Goal: Transaction & Acquisition: Book appointment/travel/reservation

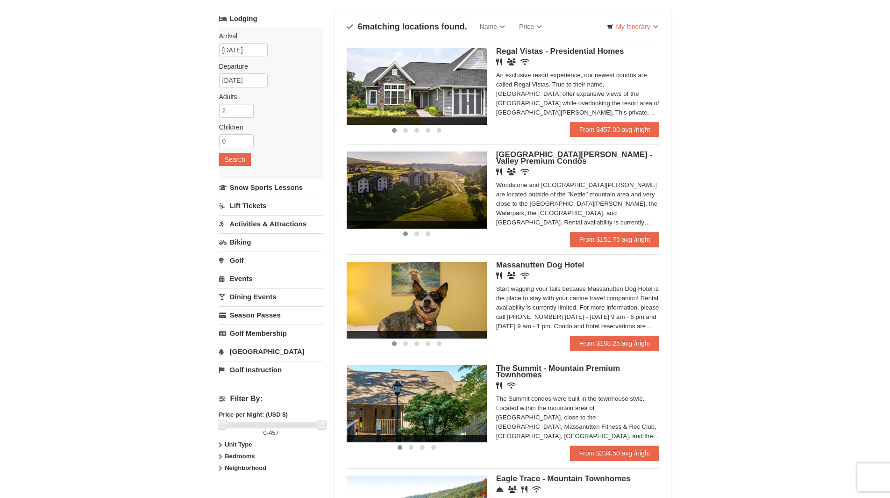
scroll to position [50, 0]
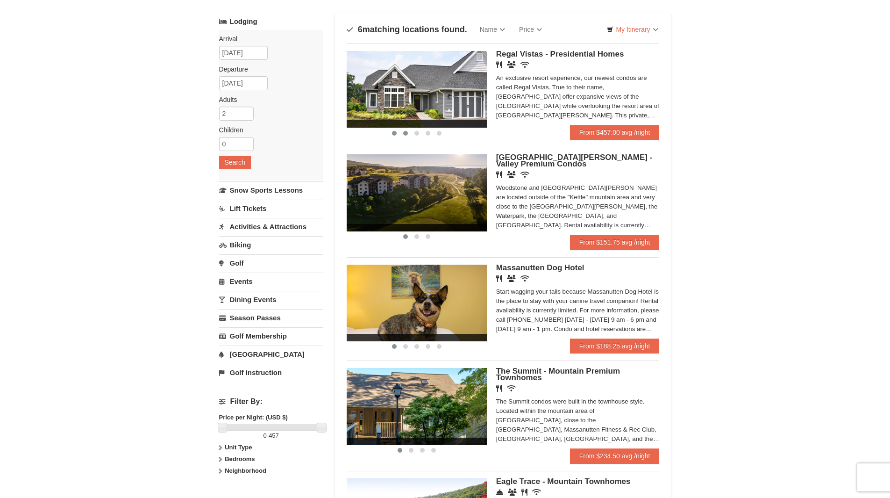
click at [403, 133] on span at bounding box center [405, 133] width 5 height 5
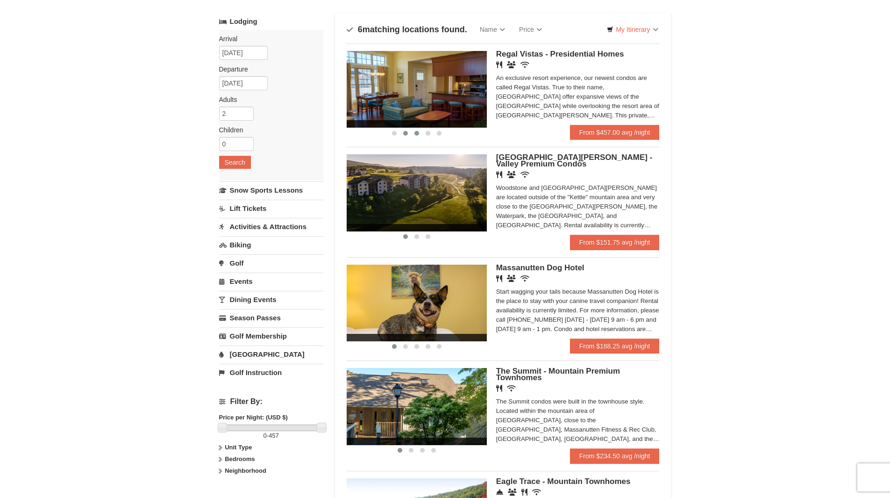
click at [418, 133] on span at bounding box center [416, 133] width 5 height 5
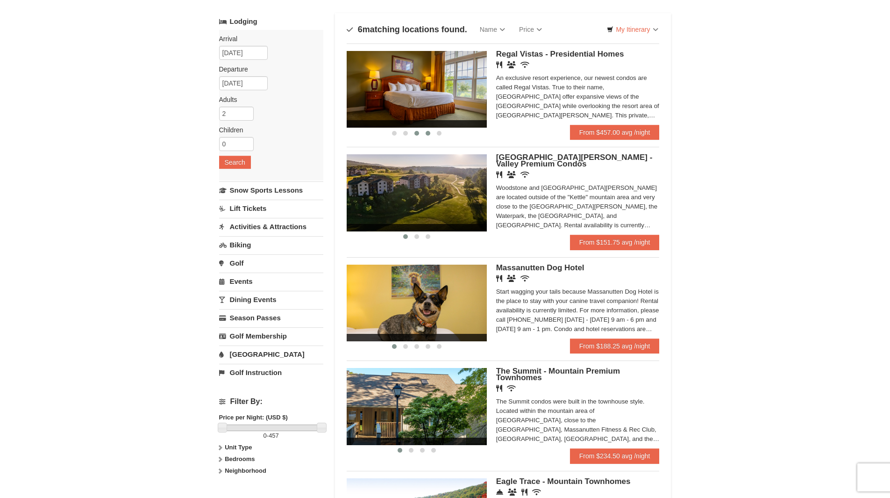
click at [428, 134] on span at bounding box center [428, 133] width 5 height 5
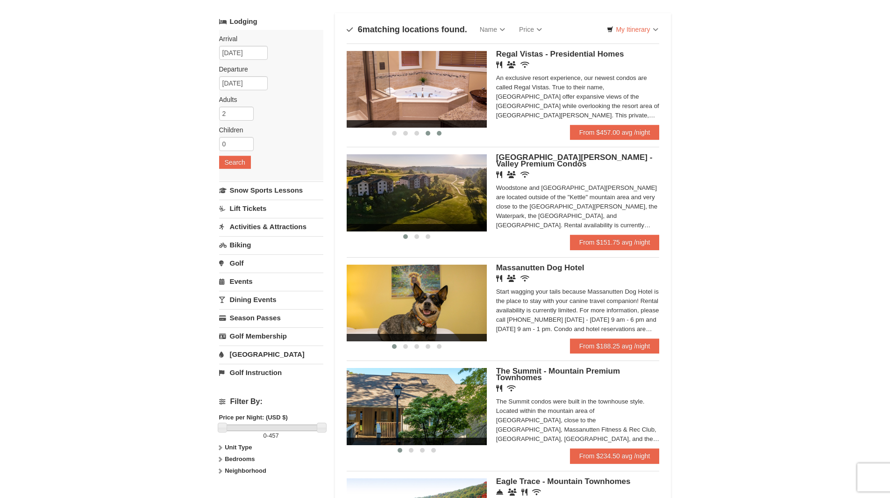
click at [439, 134] on span at bounding box center [439, 133] width 5 height 5
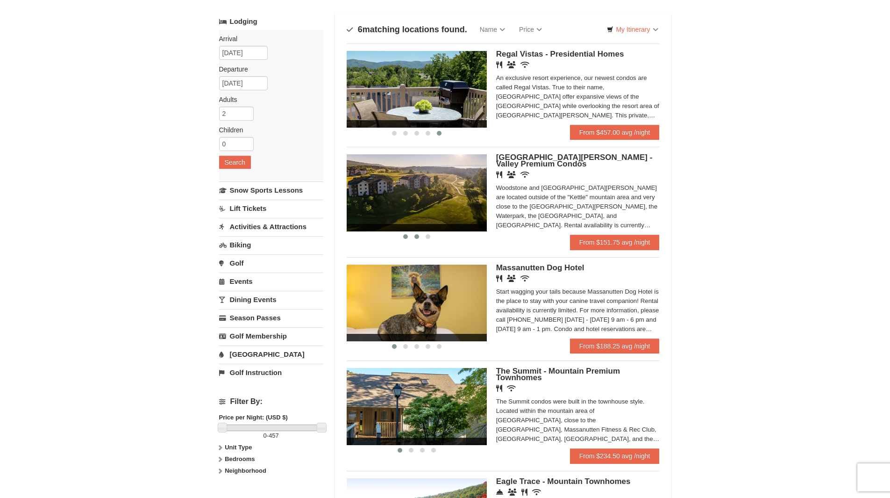
click at [418, 238] on span at bounding box center [416, 236] width 5 height 5
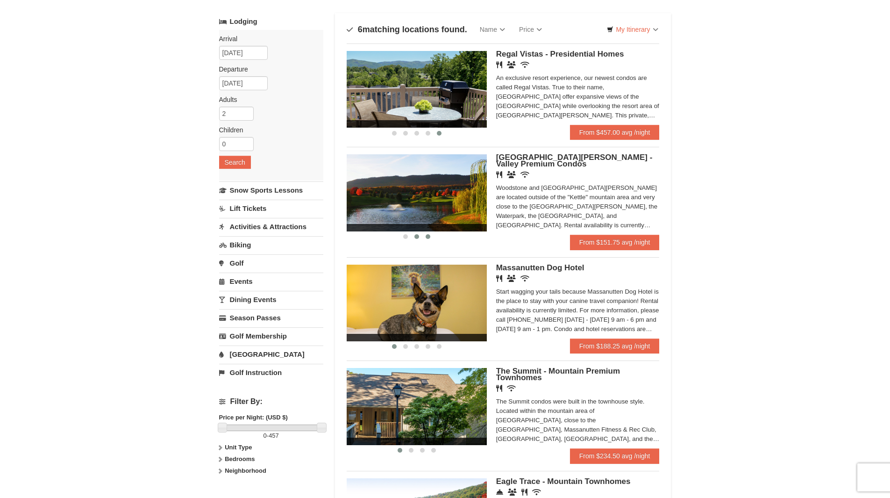
click at [427, 236] on span at bounding box center [428, 236] width 5 height 5
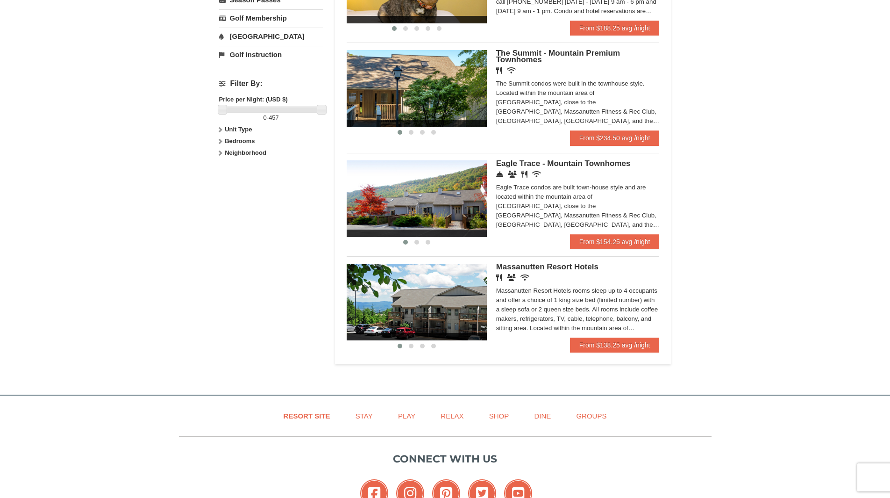
scroll to position [370, 0]
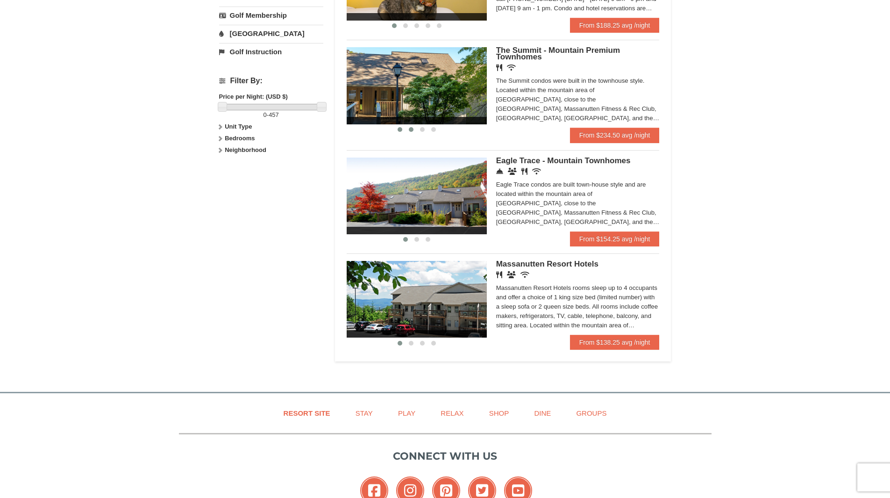
click at [410, 127] on span at bounding box center [411, 129] width 5 height 5
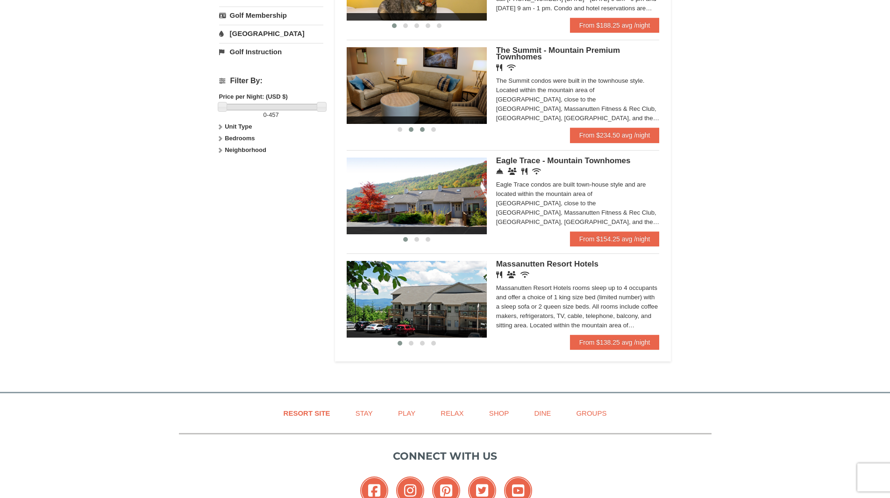
click at [421, 129] on span at bounding box center [422, 129] width 5 height 5
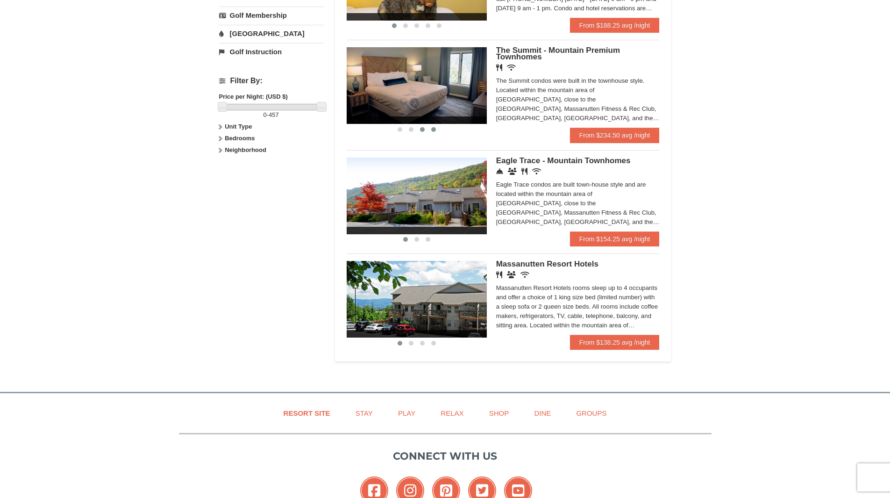
click at [433, 129] on span at bounding box center [433, 129] width 5 height 5
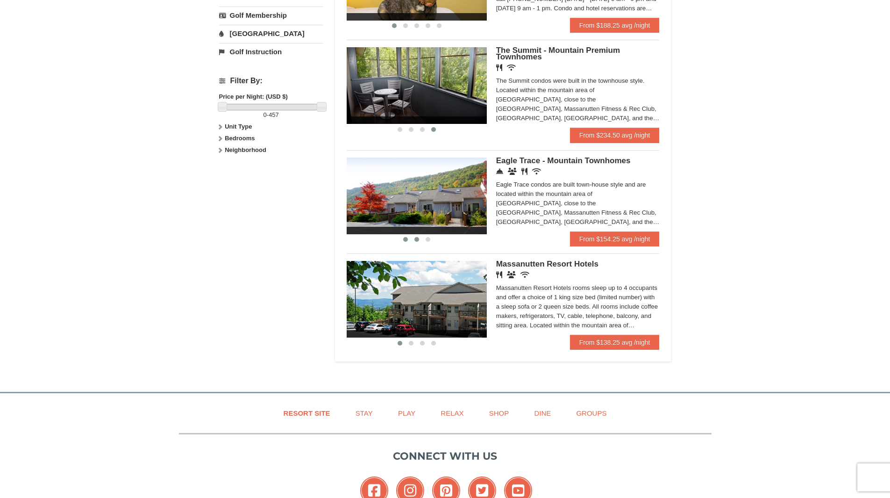
click at [417, 236] on button at bounding box center [416, 239] width 11 height 9
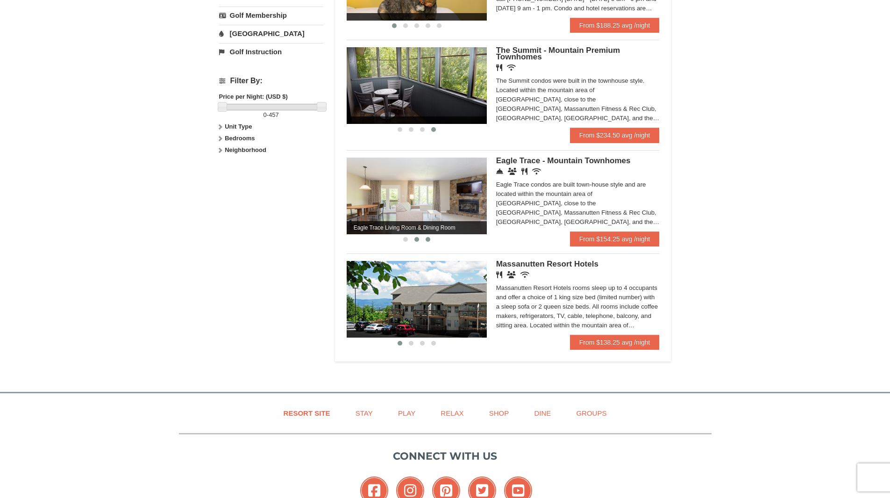
click at [427, 236] on button at bounding box center [427, 239] width 11 height 9
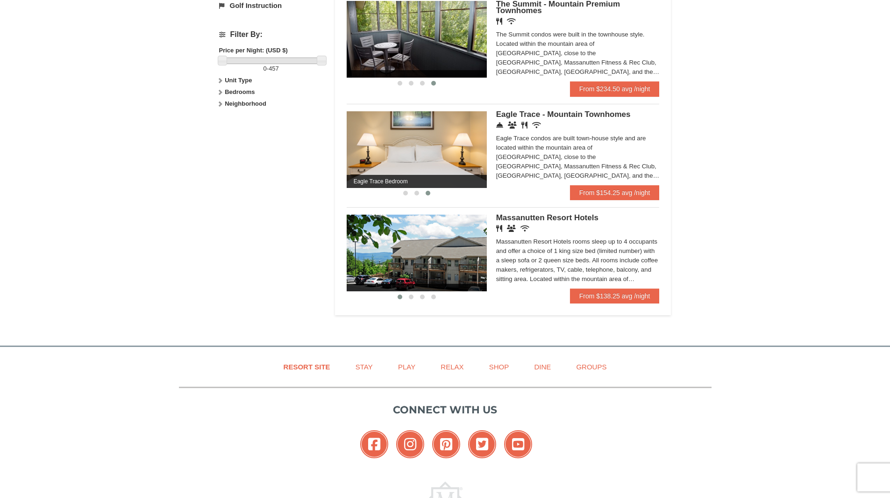
scroll to position [417, 0]
click at [413, 296] on span at bounding box center [411, 296] width 5 height 5
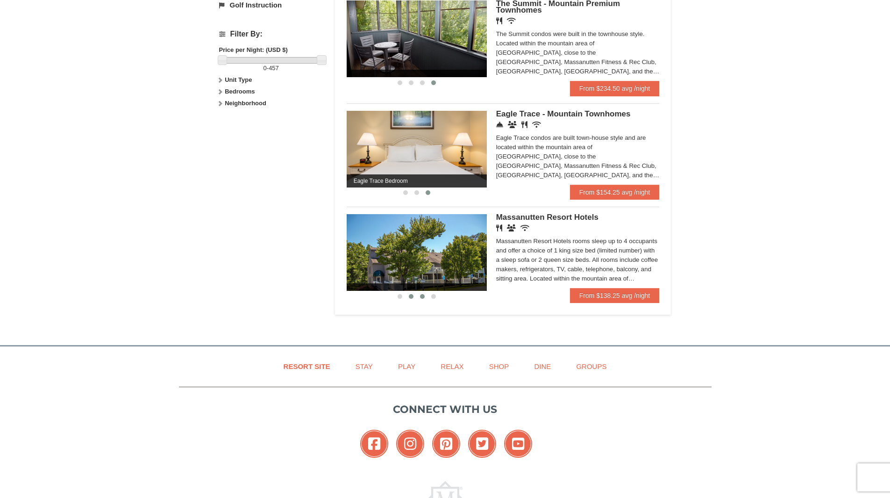
click at [420, 296] on span at bounding box center [422, 296] width 5 height 5
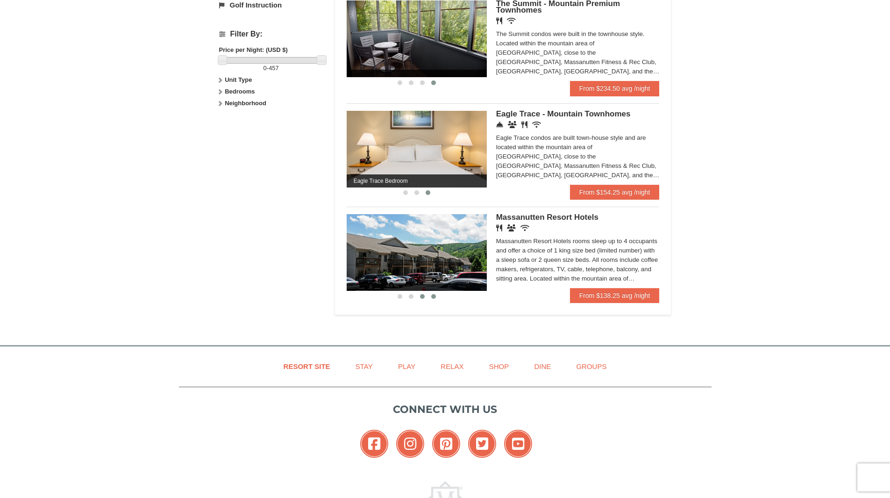
click at [433, 297] on span at bounding box center [433, 296] width 5 height 5
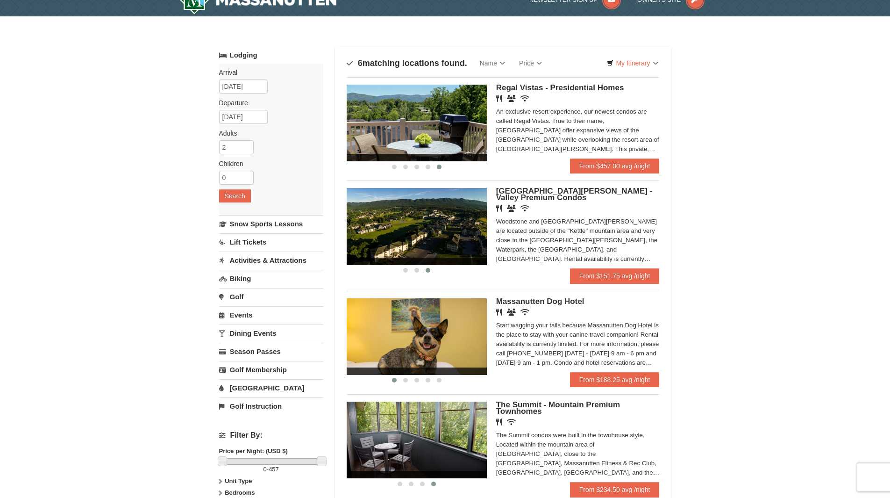
scroll to position [0, 0]
